Goal: Navigation & Orientation: Understand site structure

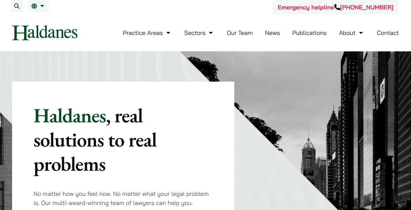
click at [245, 33] on link "Our Team" at bounding box center [240, 33] width 26 height 8
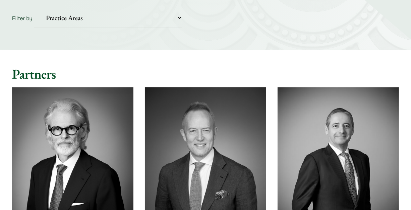
scroll to position [61, 0]
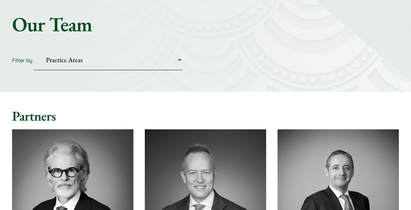
click at [152, 64] on select "Practice Areas Antitrust and Competition Civil Litigation & Dispute Resolution …" at bounding box center [108, 60] width 149 height 20
click at [168, 63] on select "Practice Areas Antitrust and Competition Civil Litigation & Dispute Resolution …" at bounding box center [108, 60] width 149 height 20
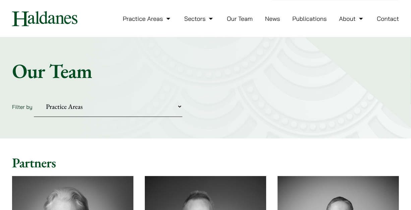
scroll to position [0, 0]
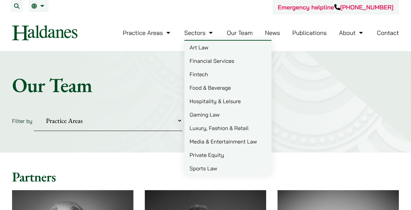
click at [206, 33] on link "Sectors" at bounding box center [199, 33] width 30 height 8
